Goal: Register for event/course

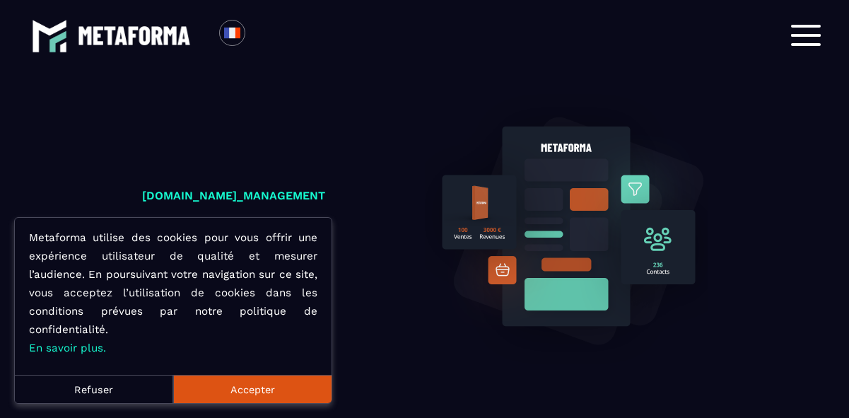
click at [303, 394] on button "Accepter" at bounding box center [252, 389] width 158 height 28
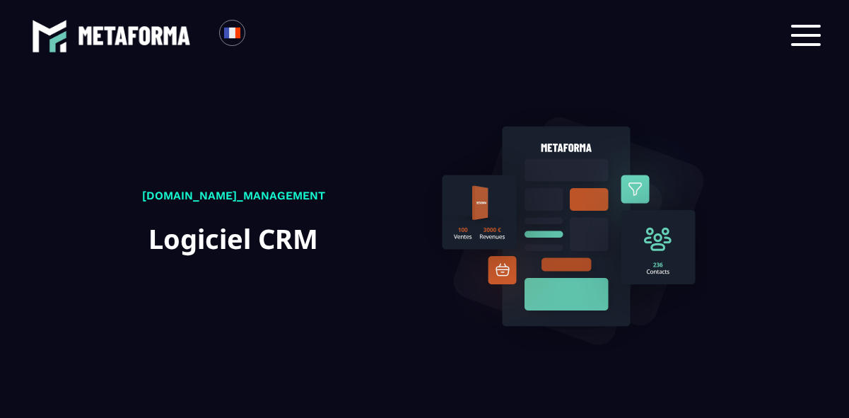
click at [805, 36] on span at bounding box center [806, 35] width 30 height 3
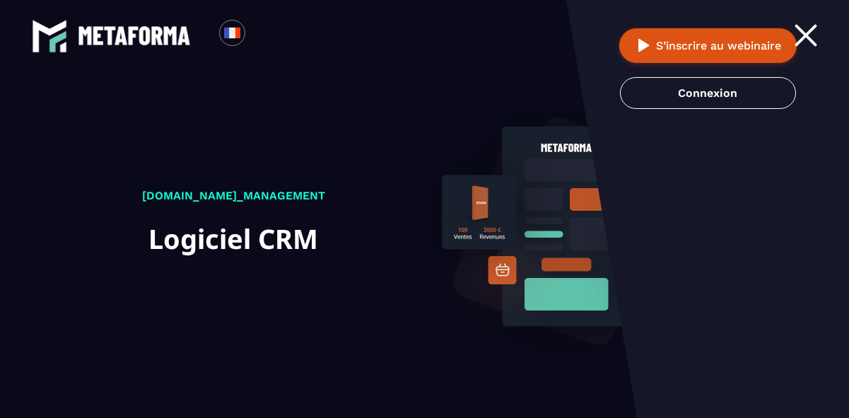
click at [805, 36] on span at bounding box center [806, 35] width 23 height 23
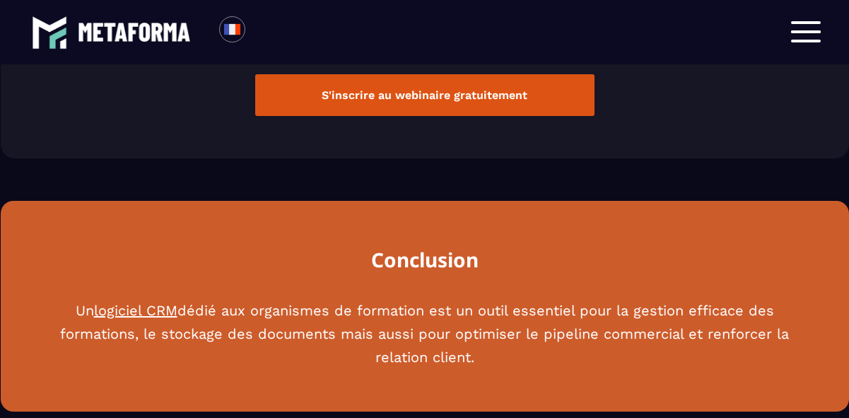
scroll to position [1886, 0]
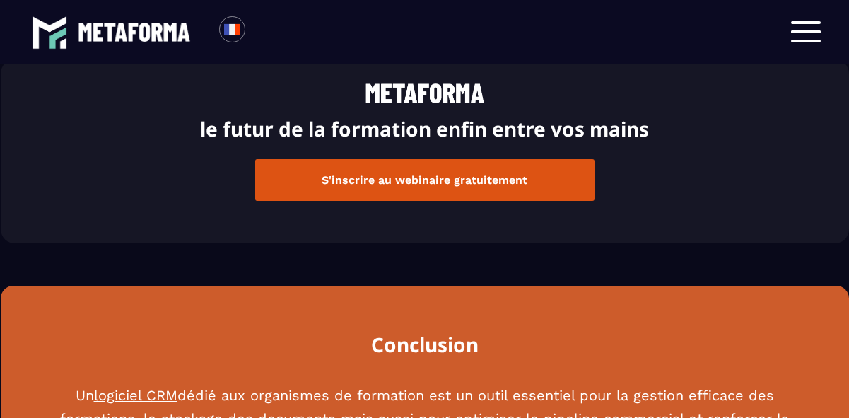
click at [503, 178] on button "S'inscrire au webinaire gratuitement" at bounding box center [424, 180] width 339 height 42
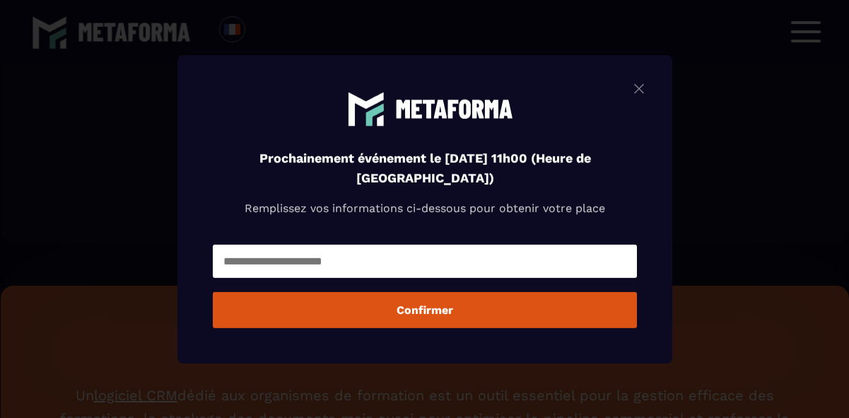
click at [646, 90] on img "Modal window" at bounding box center [639, 88] width 17 height 18
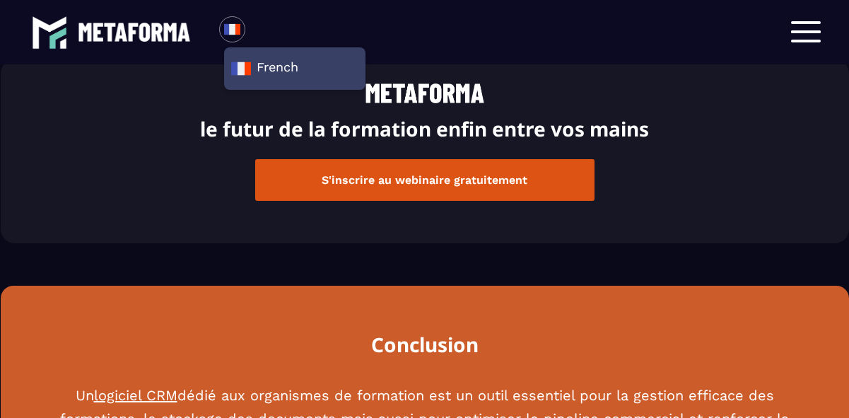
click at [158, 40] on img at bounding box center [134, 32] width 113 height 18
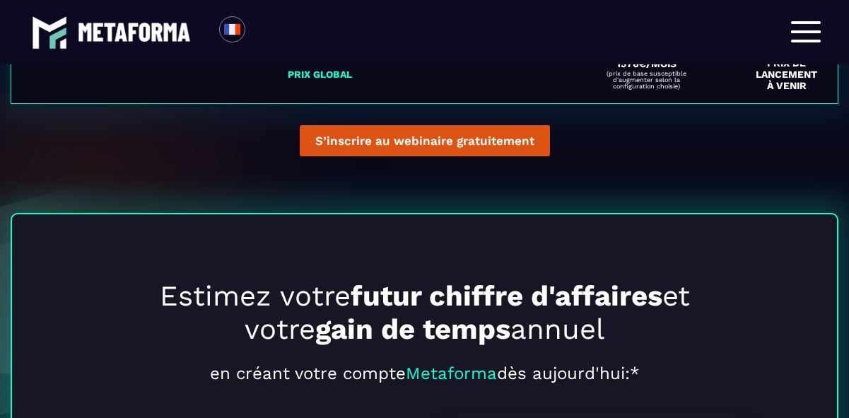
scroll to position [3711, 0]
